Goal: Navigation & Orientation: Find specific page/section

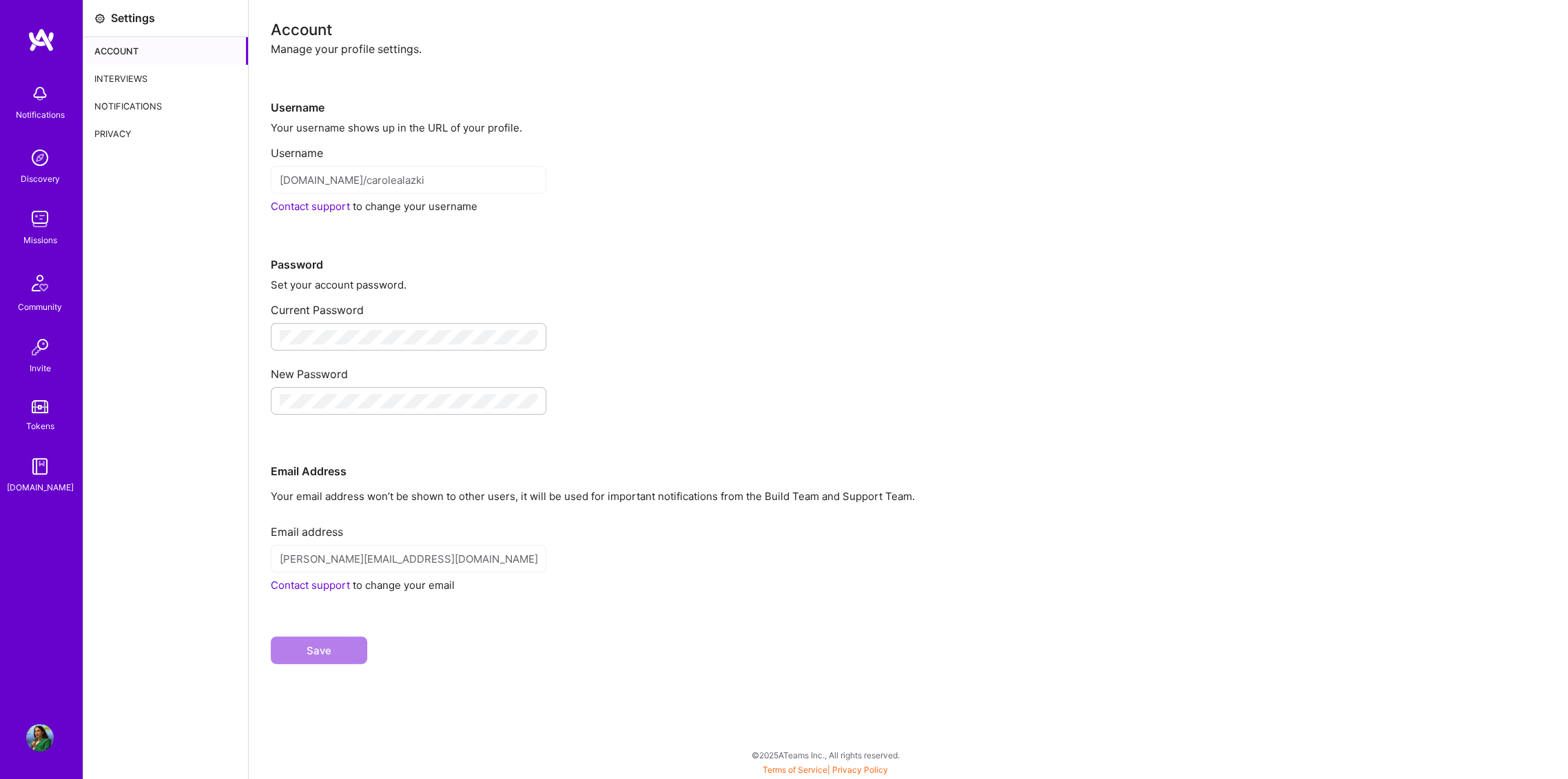
click at [44, 729] on img at bounding box center [40, 737] width 28 height 28
